Goal: Entertainment & Leisure: Browse casually

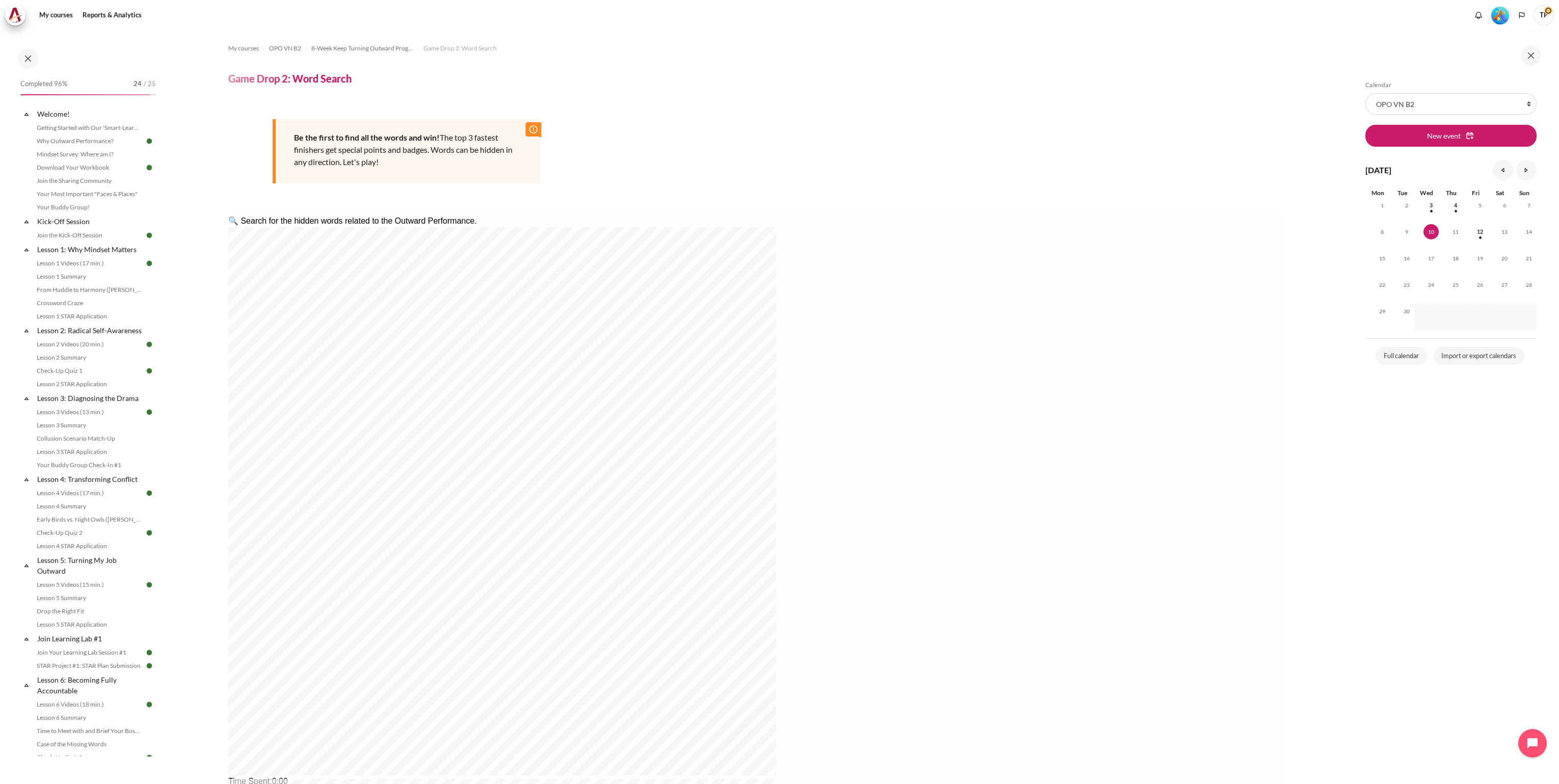
scroll to position [76, 0]
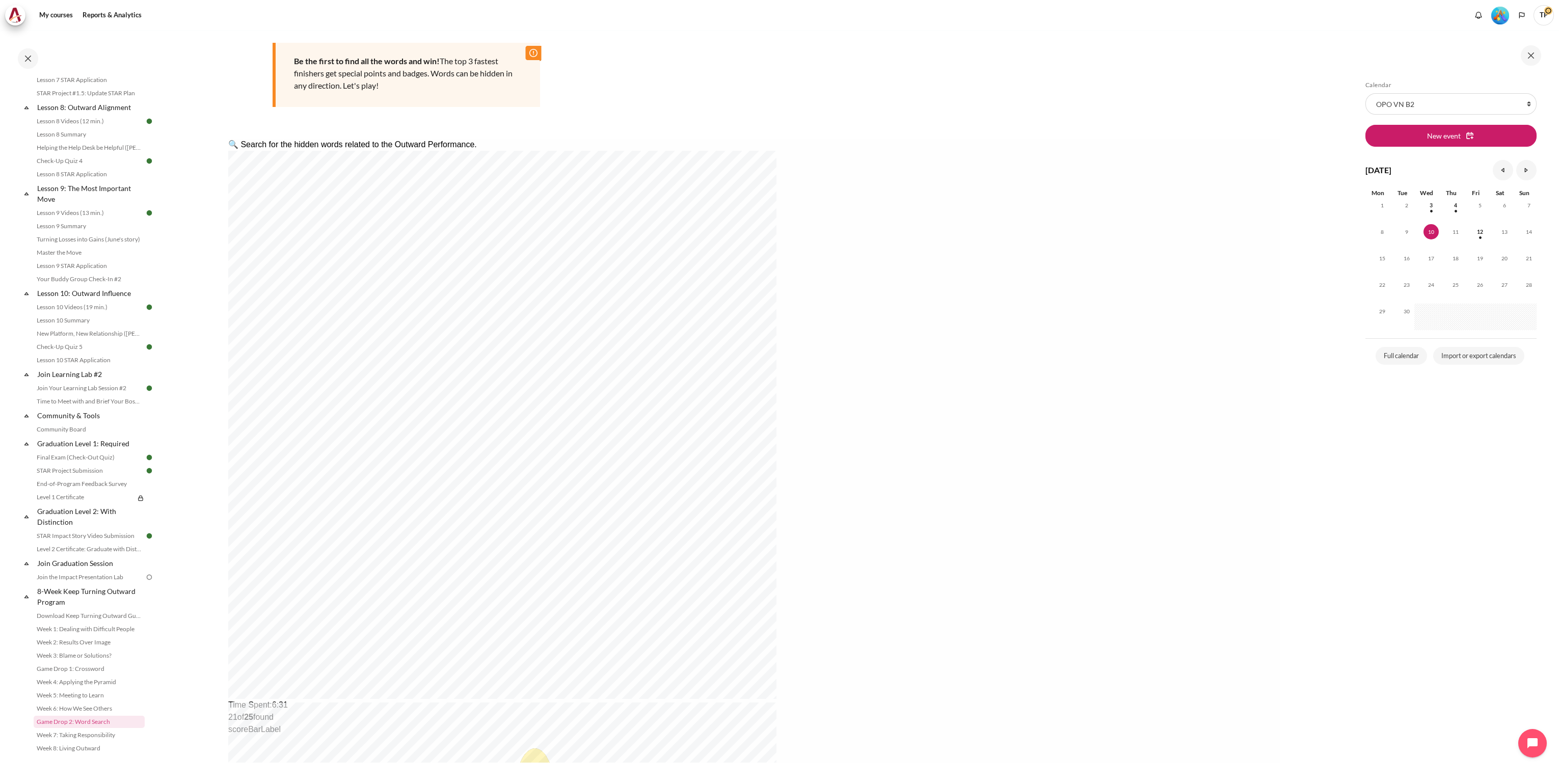
click at [776, 454] on div "🔍 Search for the hidden words related to the Outward Performance. Time Spent : …" at bounding box center [502, 683] width 549 height 1088
click at [1250, 449] on div "🔍 Search for the hidden words related to the Outward Performance. Time Spent : …" at bounding box center [753, 683] width 1052 height 1088
click at [1158, 117] on div "Be the first to find all the words and win! The top 3 fastest finishers get spe…" at bounding box center [754, 73] width 1052 height 99
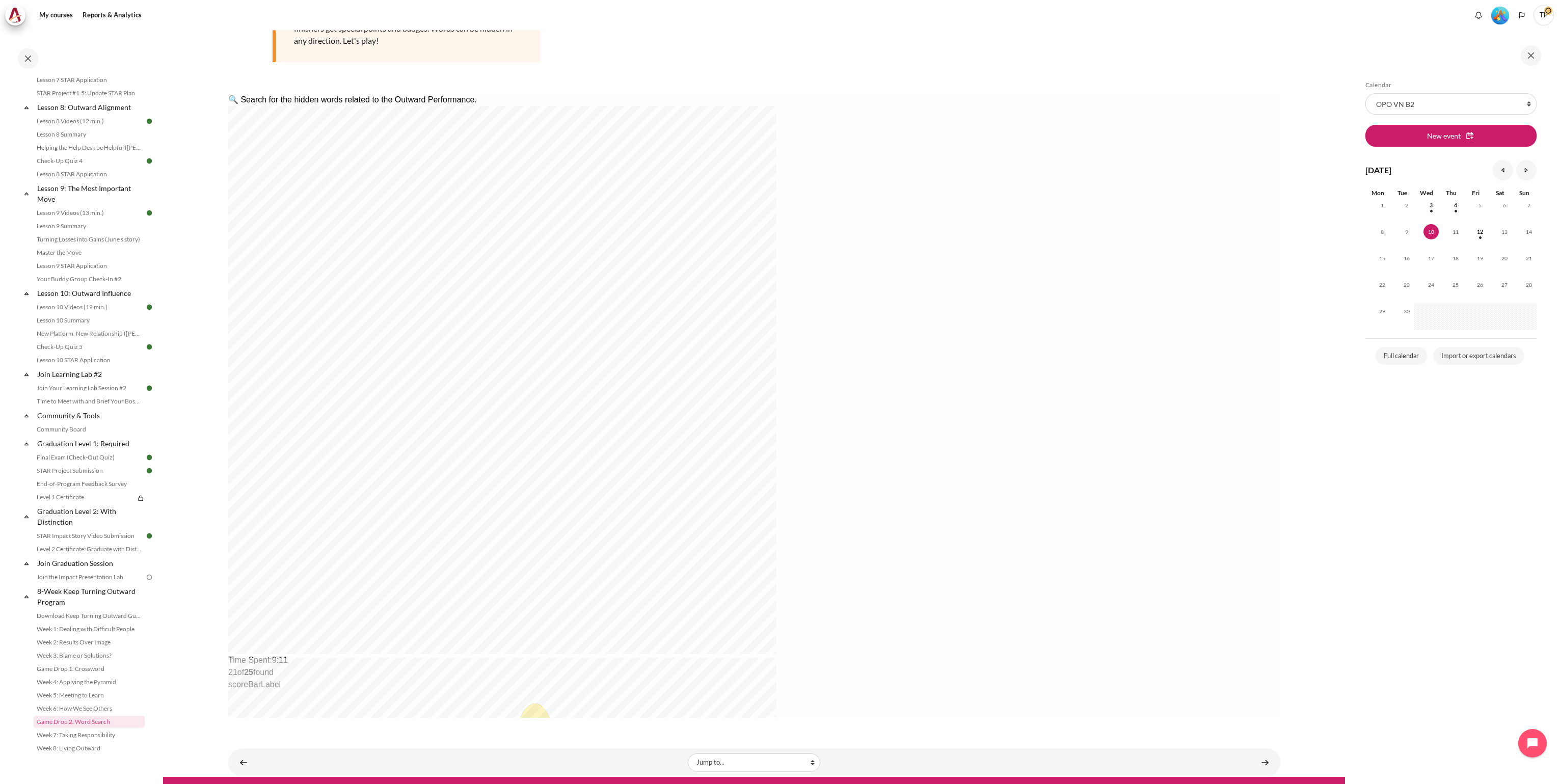
scroll to position [139, 0]
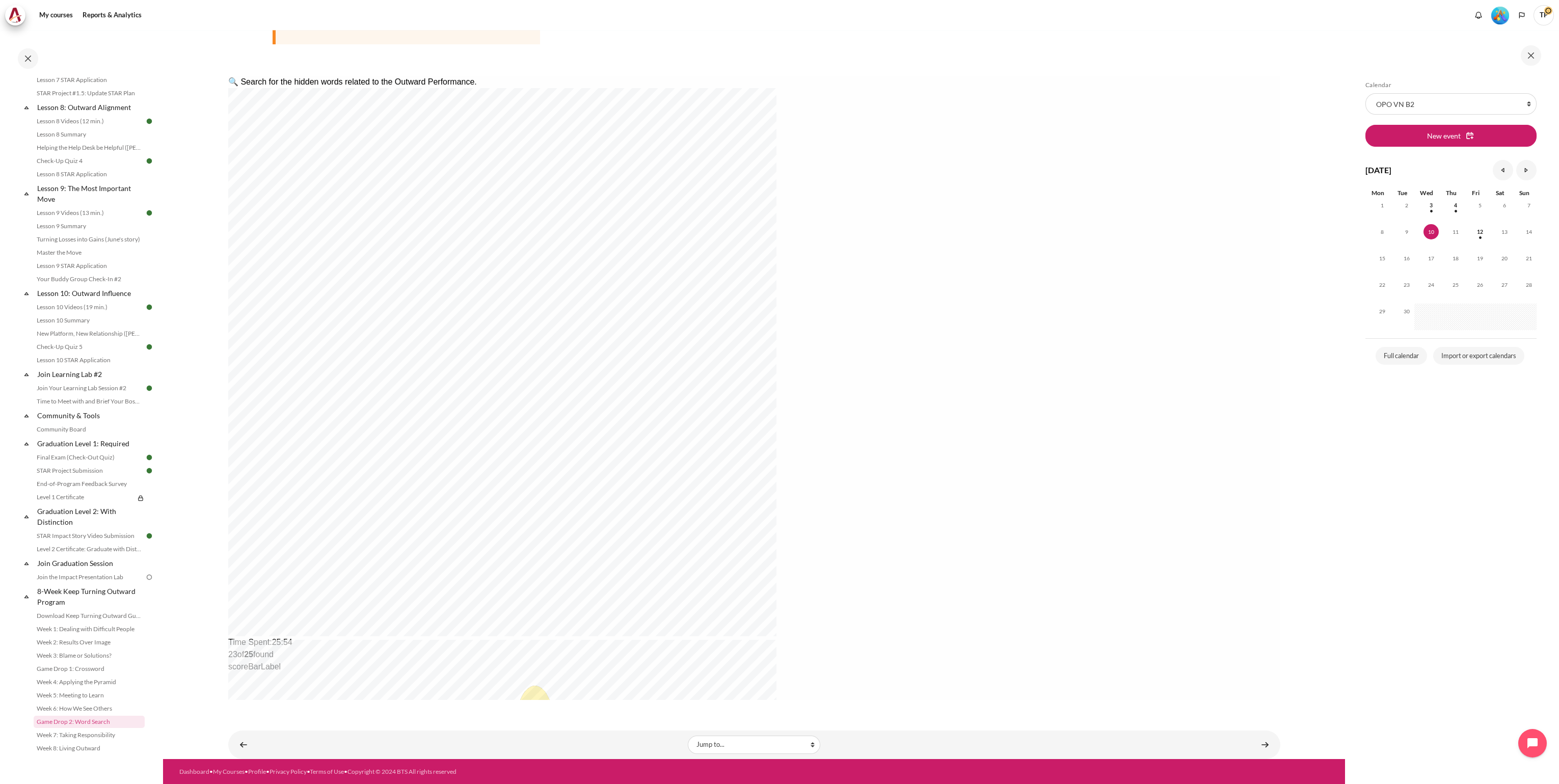
click at [392, 468] on div "🔍 Search for the hidden words related to the Outward Performance. Time Spent : …" at bounding box center [753, 620] width 1052 height 1088
click at [1235, 500] on div "🔍 Search for the hidden words related to the Outward Performance. Time Spent : …" at bounding box center [753, 620] width 1052 height 1088
click at [1040, 559] on div "🔍 Search for the hidden words related to the Outward Performance. Time Spent : …" at bounding box center [753, 620] width 1052 height 1088
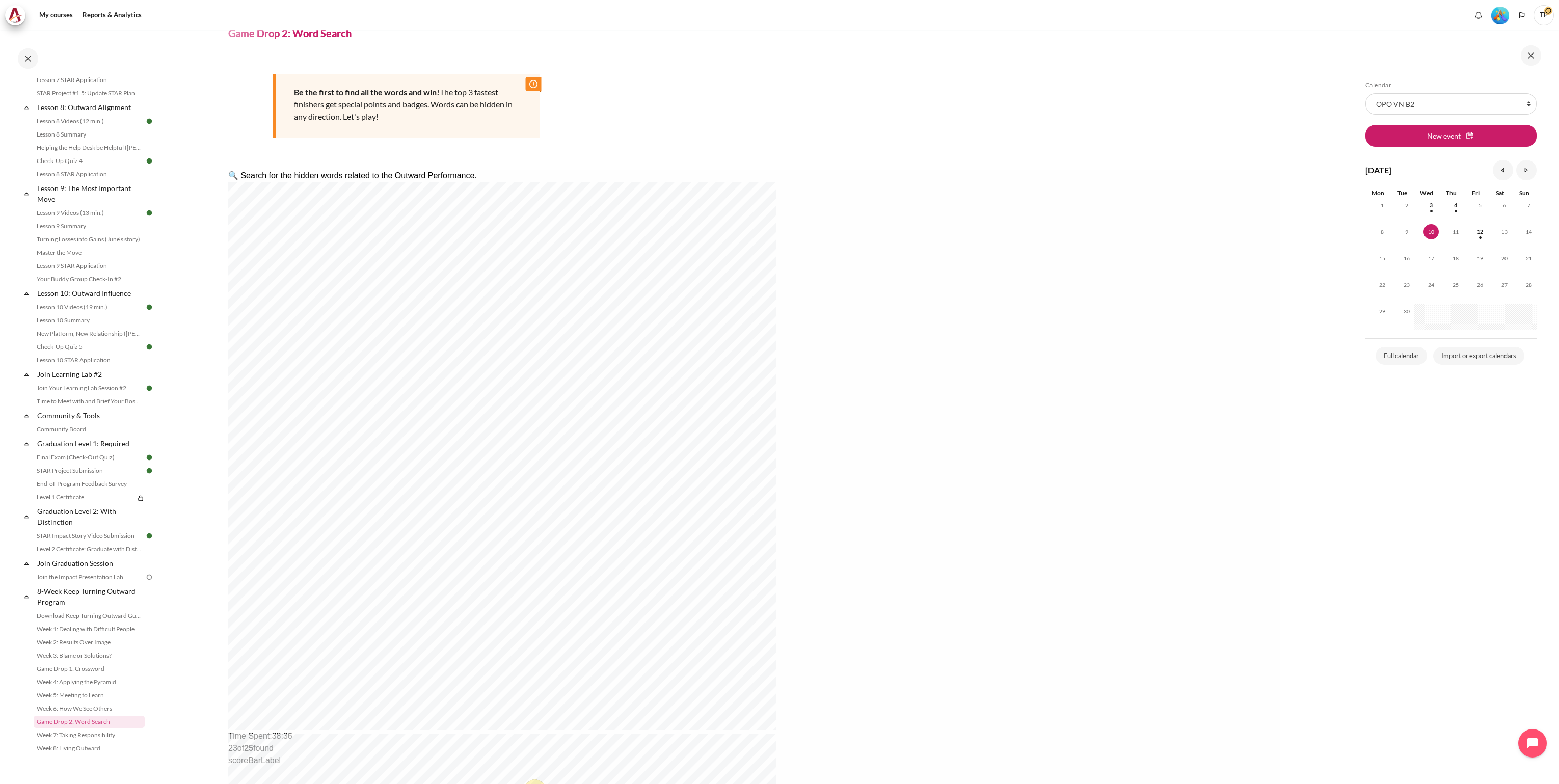
scroll to position [0, 0]
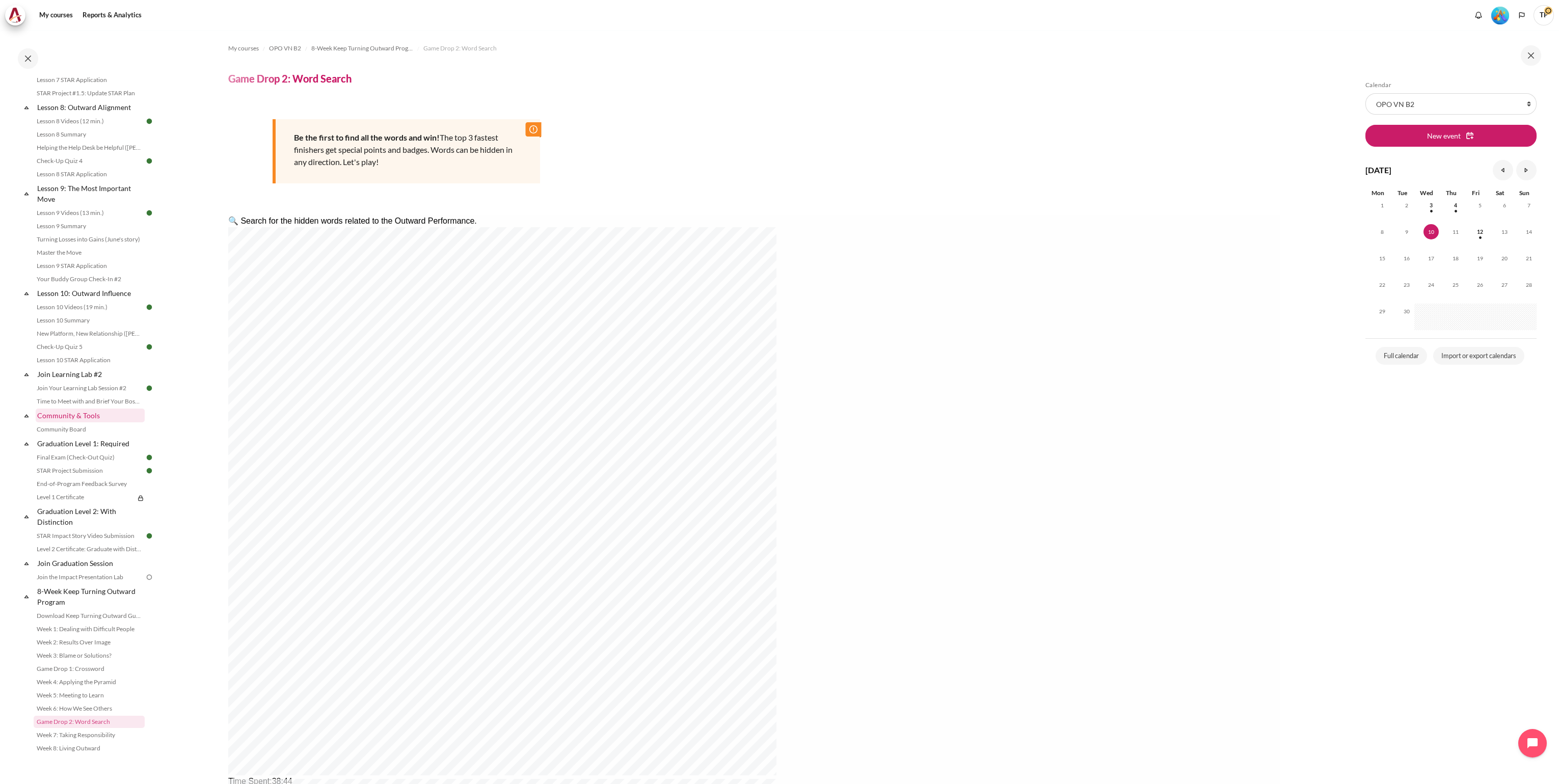
click at [74, 418] on link "Community & Tools" at bounding box center [90, 415] width 109 height 14
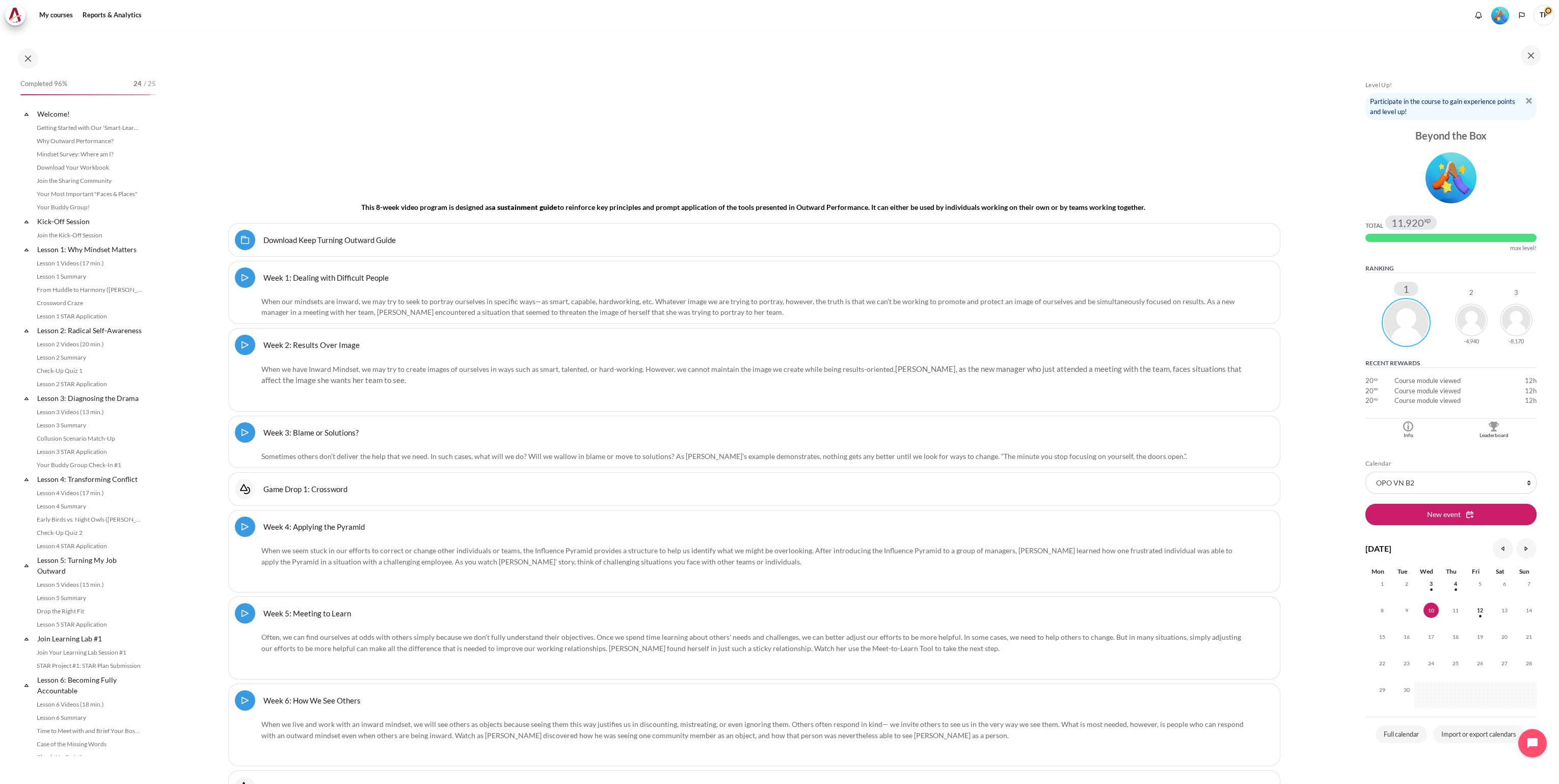
scroll to position [800, 0]
click at [77, 720] on link "Game Drop 2: Word Search" at bounding box center [89, 722] width 111 height 12
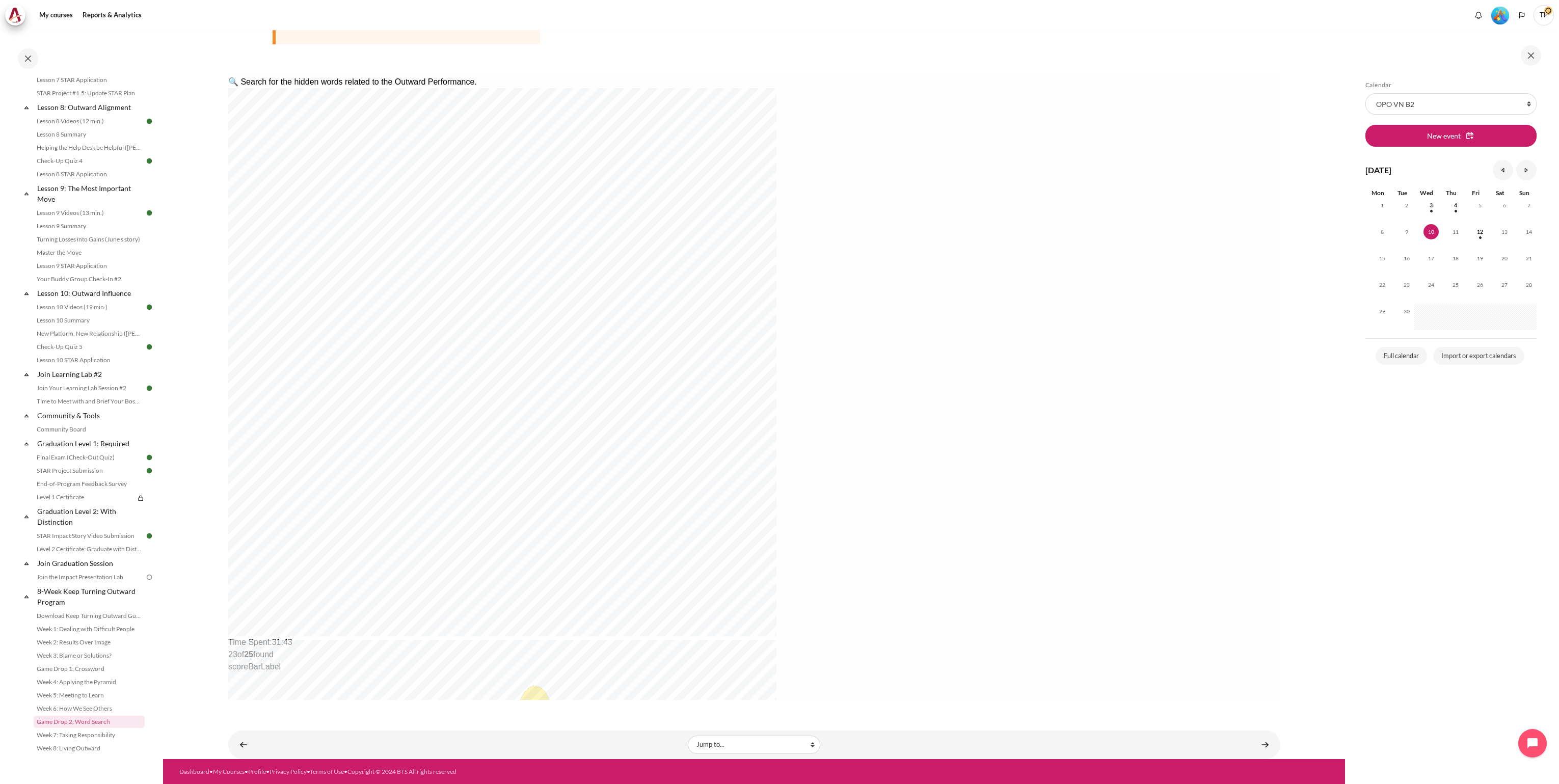
scroll to position [799, 0]
drag, startPoint x: 56, startPoint y: 530, endPoint x: 65, endPoint y: 533, distance: 9.5
click at [56, 530] on link "STAR Impact Story Video Submission" at bounding box center [89, 536] width 111 height 12
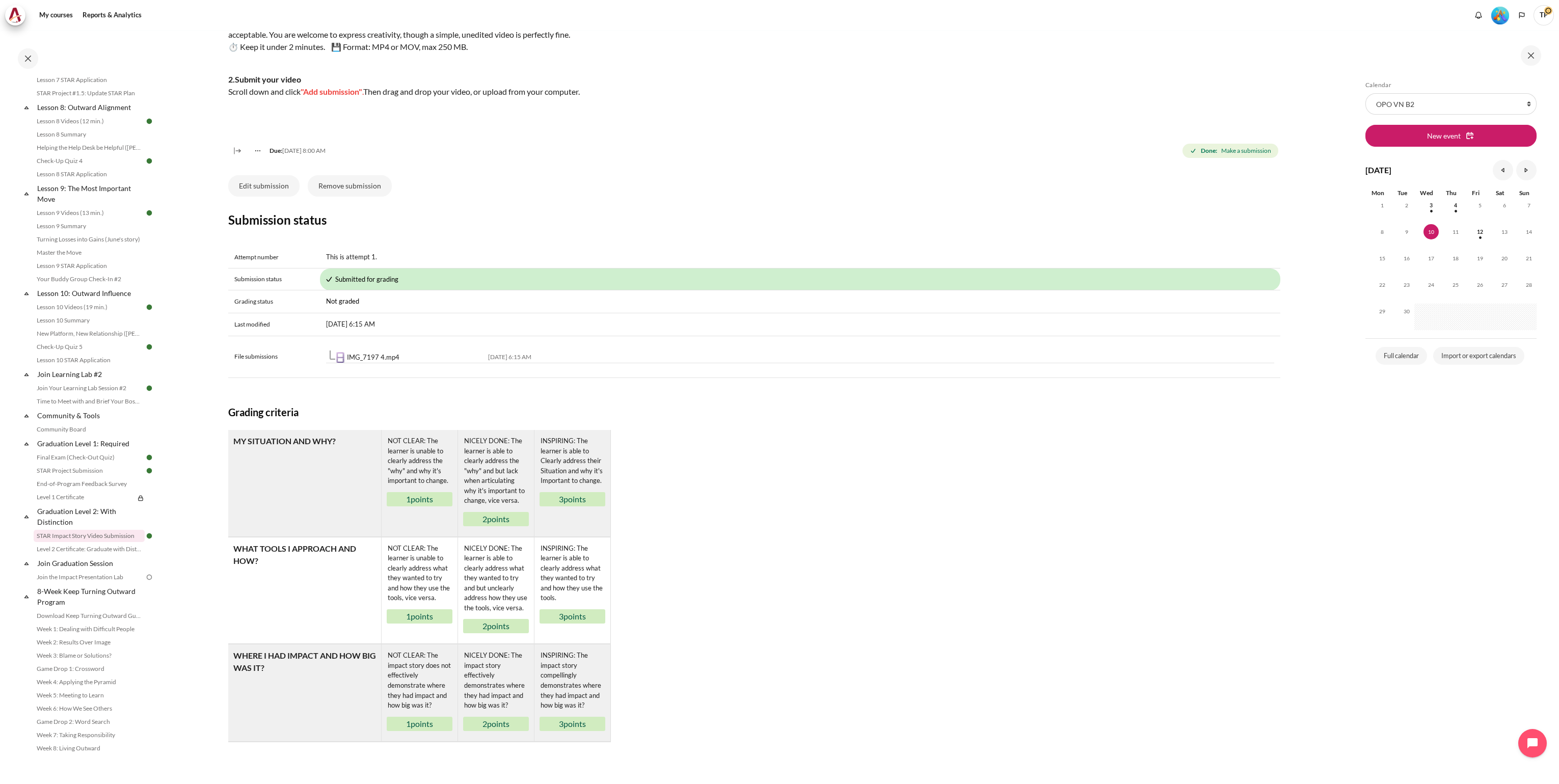
scroll to position [337, 0]
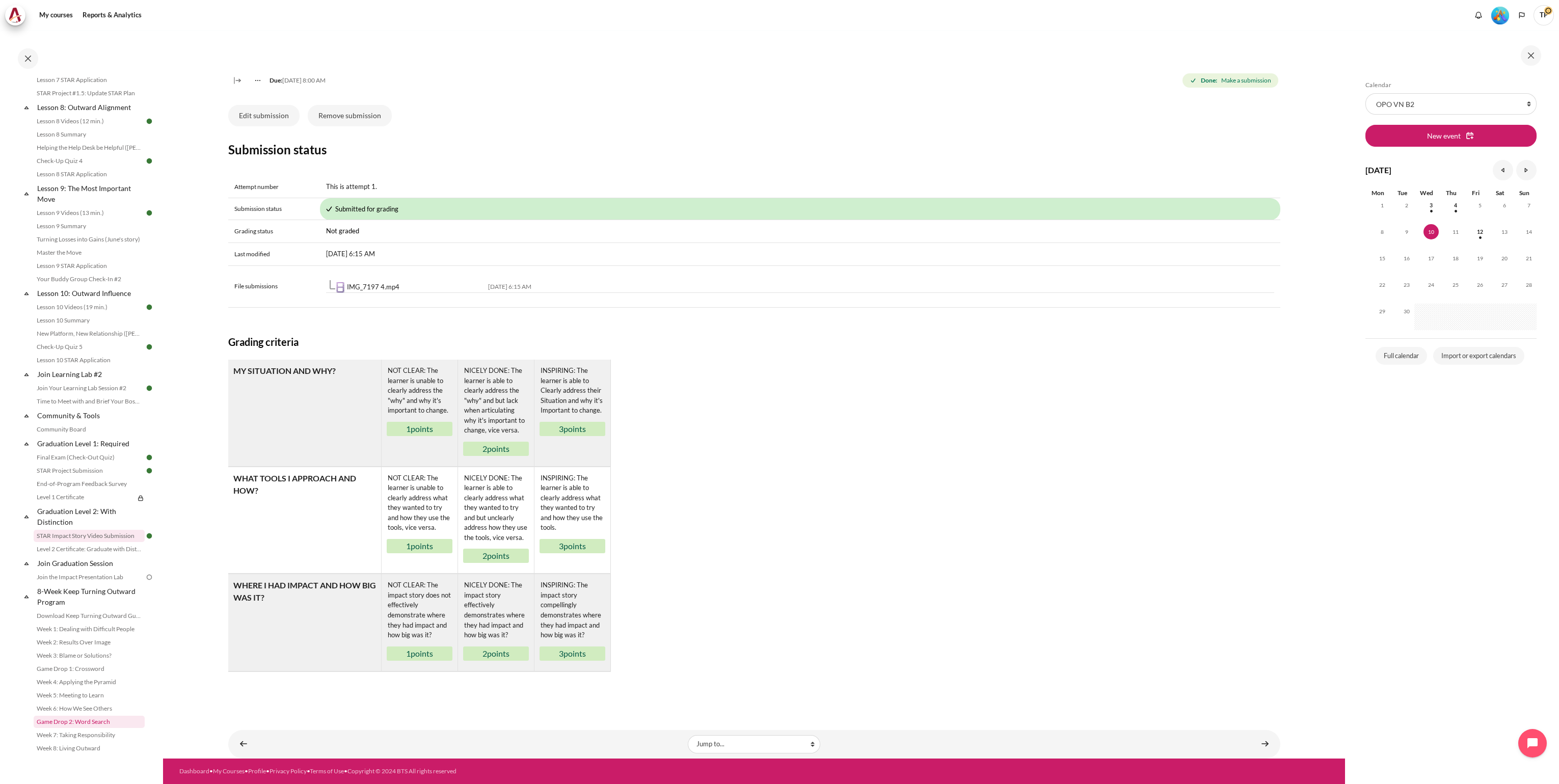
drag, startPoint x: 66, startPoint y: 721, endPoint x: 132, endPoint y: 714, distance: 66.4
click at [66, 721] on link "Game Drop 2: Word Search" at bounding box center [89, 722] width 111 height 12
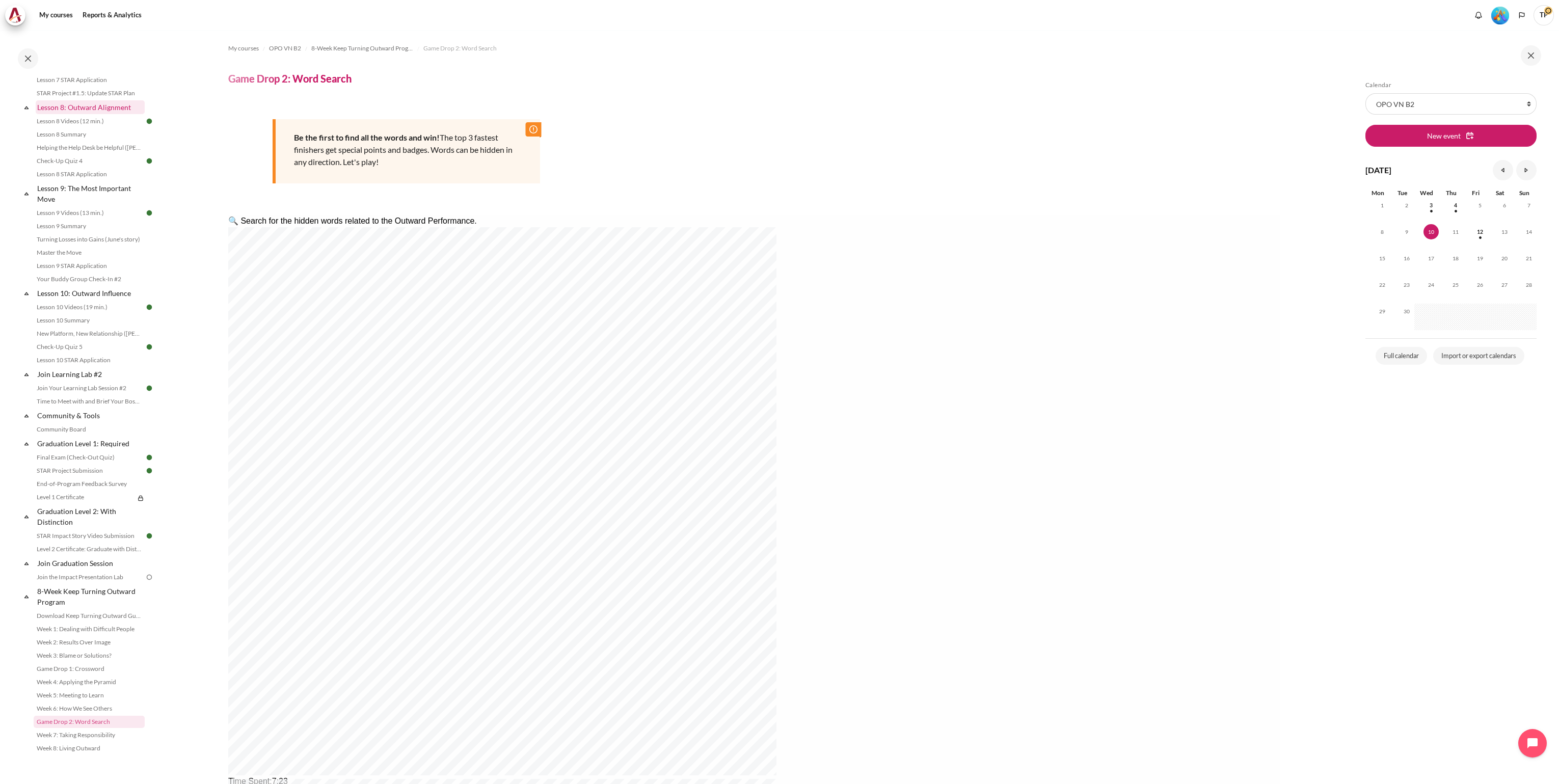
click at [50, 103] on link "Lesson 8: Outward Alignment" at bounding box center [90, 107] width 109 height 14
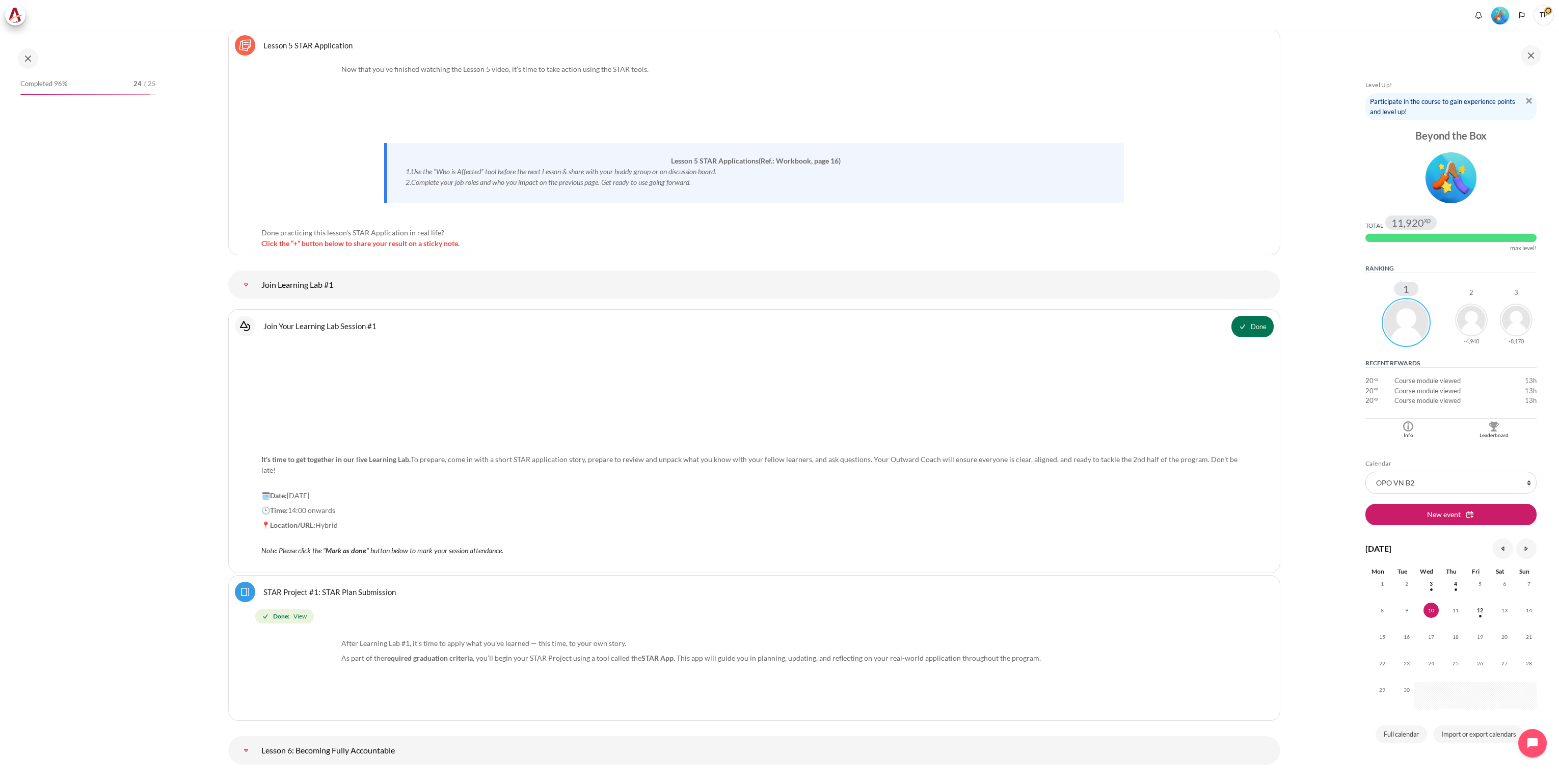
scroll to position [5728, 0]
